Goal: Task Accomplishment & Management: Use online tool/utility

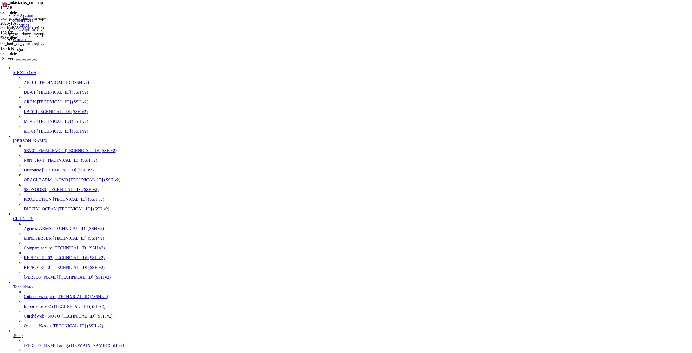
scroll to position [5, 1]
drag, startPoint x: 9, startPoint y: 1129, endPoint x: 256, endPoint y: 1138, distance: 247.7
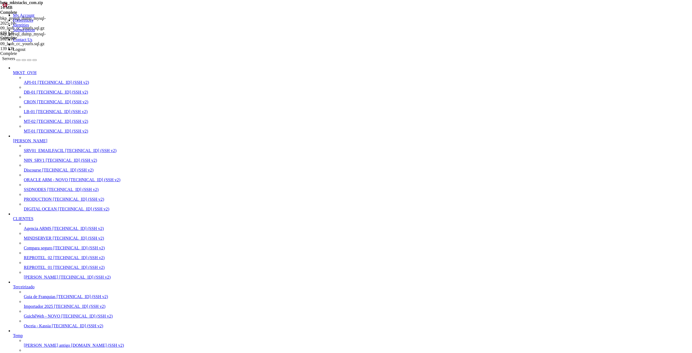
click at [52, 231] on span "[TECHNICAL_ID] (SSH v2)" at bounding box center [77, 228] width 51 height 5
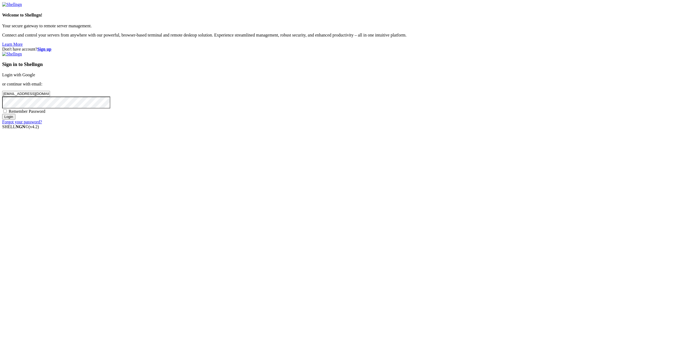
click at [15, 119] on input "Login" at bounding box center [8, 117] width 13 height 6
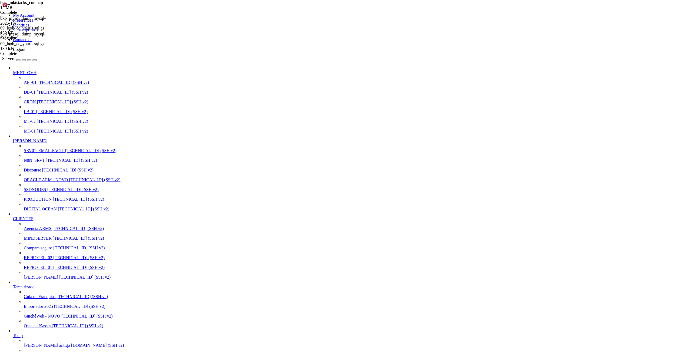
scroll to position [1622, 0]
drag, startPoint x: 138, startPoint y: 1158, endPoint x: 193, endPoint y: 1157, distance: 55.1
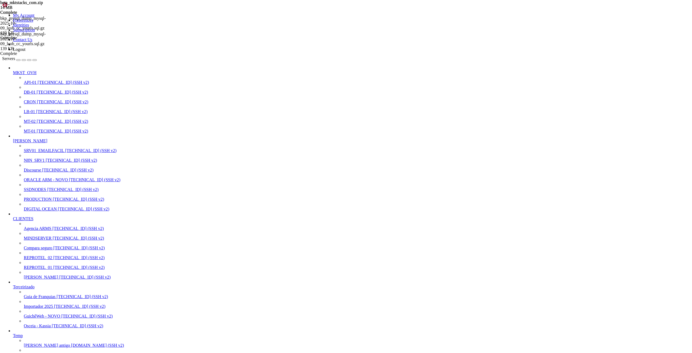
drag, startPoint x: 37, startPoint y: 1142, endPoint x: 115, endPoint y: 1146, distance: 78.2
drag, startPoint x: 36, startPoint y: 1184, endPoint x: 122, endPoint y: 1185, distance: 86.8
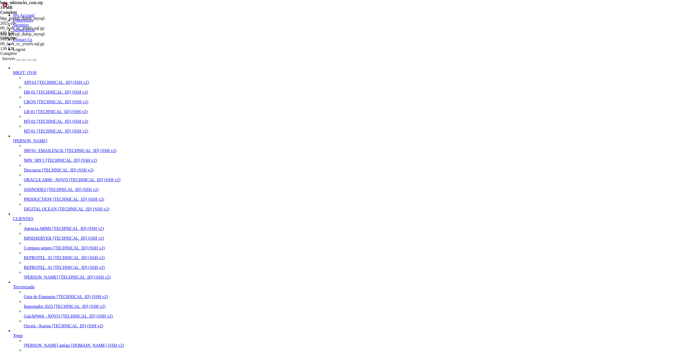
copy span "[URL][DOMAIN_NAME]"
drag, startPoint x: 103, startPoint y: 1180, endPoint x: 188, endPoint y: 1180, distance: 84.9
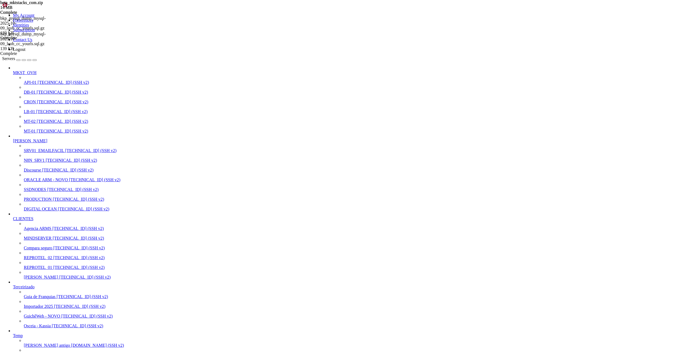
scroll to position [4903, 0]
drag, startPoint x: 20, startPoint y: 1084, endPoint x: 97, endPoint y: 1084, distance: 77.0
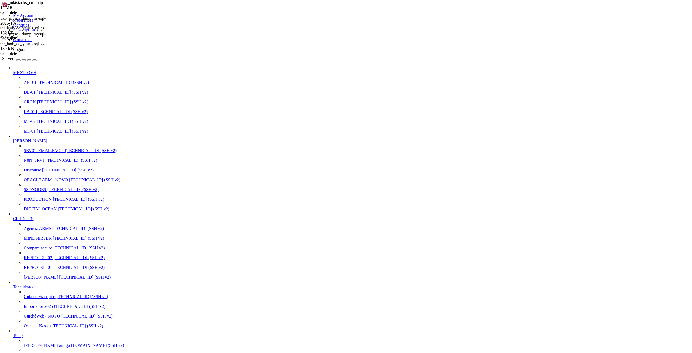
drag, startPoint x: 9, startPoint y: 1130, endPoint x: 212, endPoint y: 1156, distance: 204.6
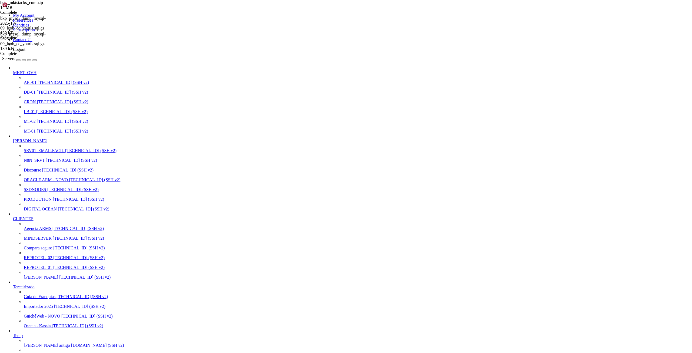
scroll to position [6336, 0]
